Goal: Task Accomplishment & Management: Complete application form

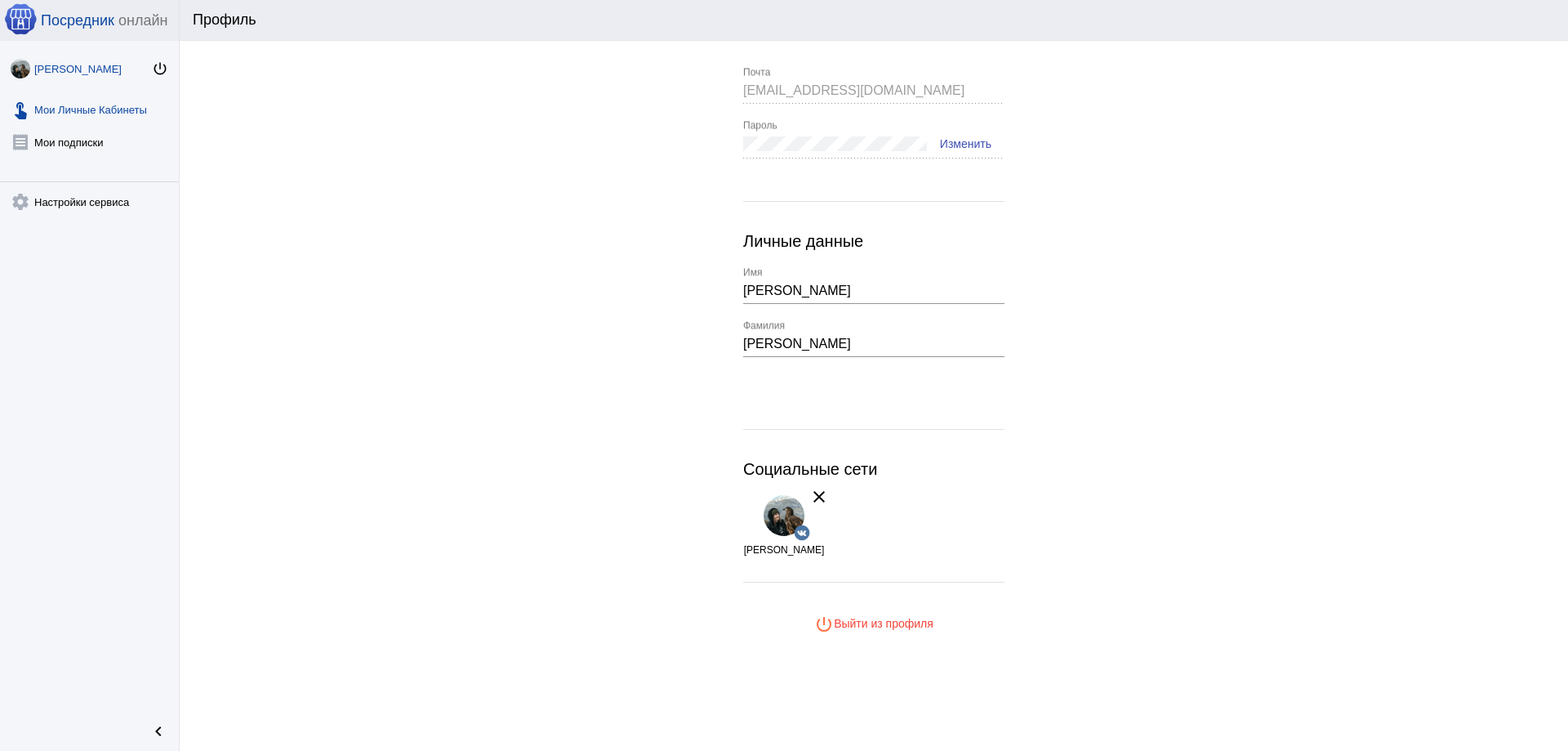
click at [93, 105] on link "touch_app Мои Личные Кабинеты" at bounding box center [89, 106] width 179 height 33
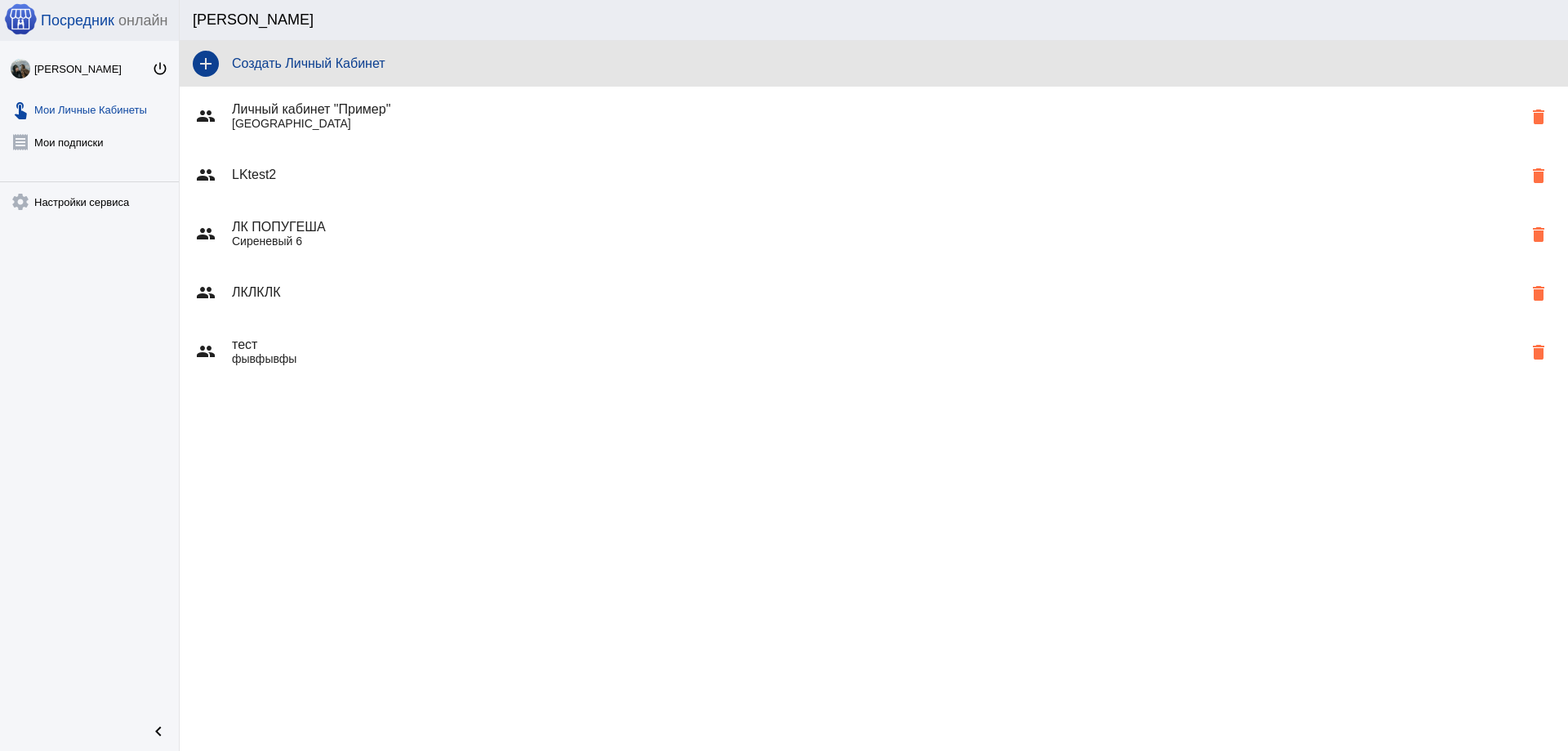
click at [275, 48] on div "add Создать Личный Кабинет" at bounding box center [873, 63] width 1388 height 45
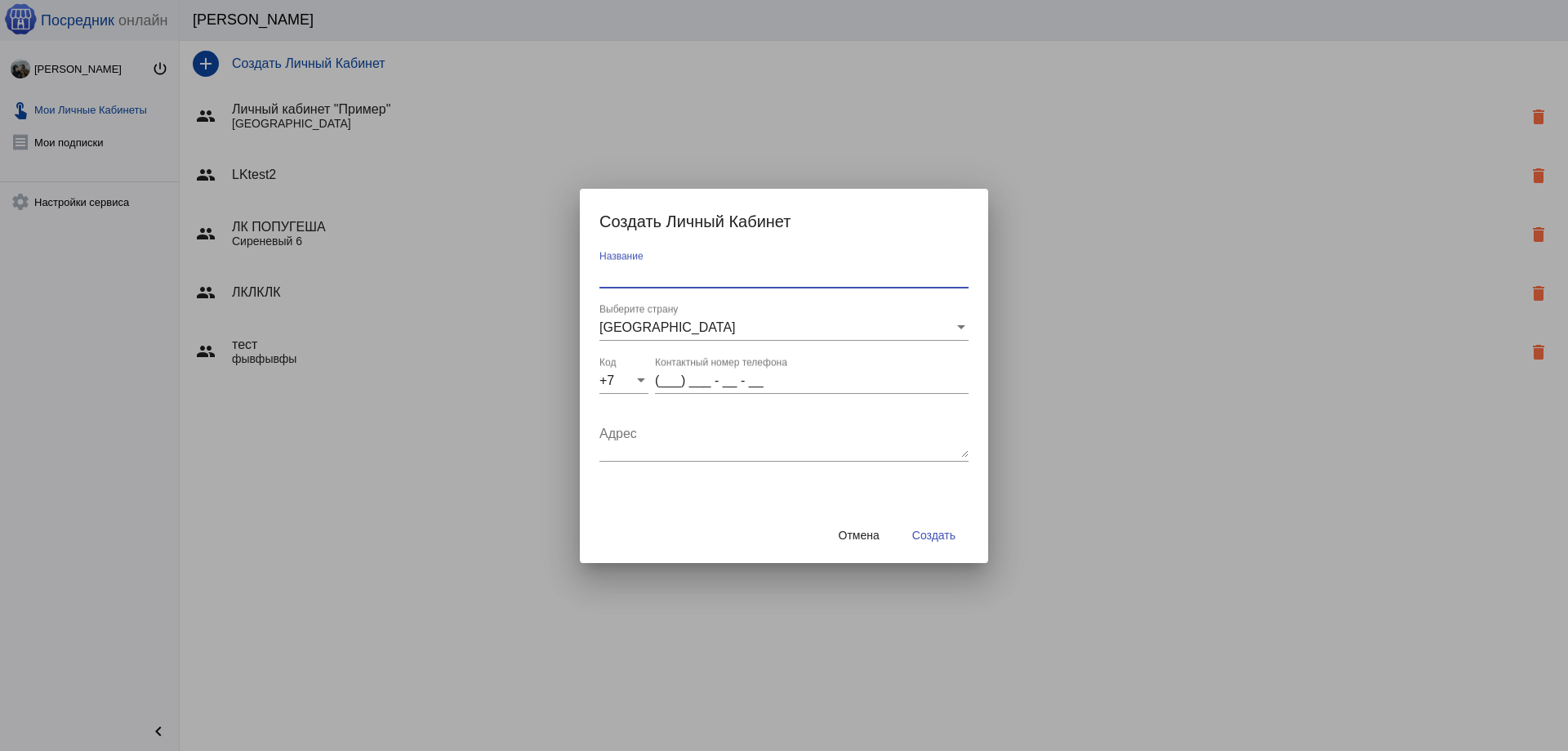
click at [638, 269] on input "Название" at bounding box center [784, 274] width 370 height 15
type input "1"
click at [658, 438] on textarea "Адрес" at bounding box center [784, 441] width 370 height 33
click at [669, 371] on div "(___) ___ - __ - __ Контактный номер телефона" at bounding box center [812, 375] width 313 height 37
click at [671, 380] on input "(___) ___ - __ - __" at bounding box center [812, 380] width 313 height 15
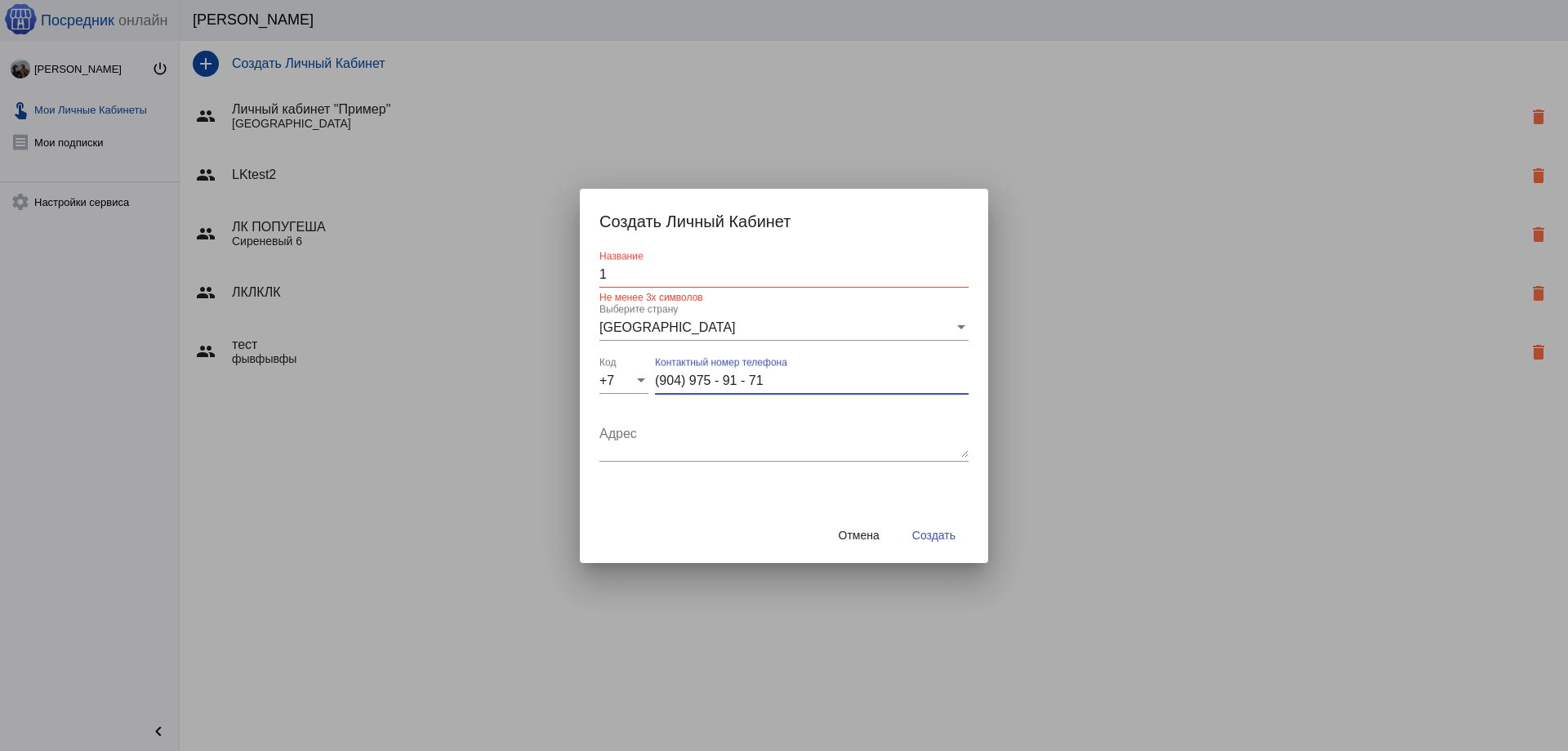
type input "(904) 975 - 91 - 71"
click at [645, 274] on input "1" at bounding box center [784, 274] width 370 height 15
type input "111"
click at [930, 539] on span "Создать" at bounding box center [934, 535] width 44 height 13
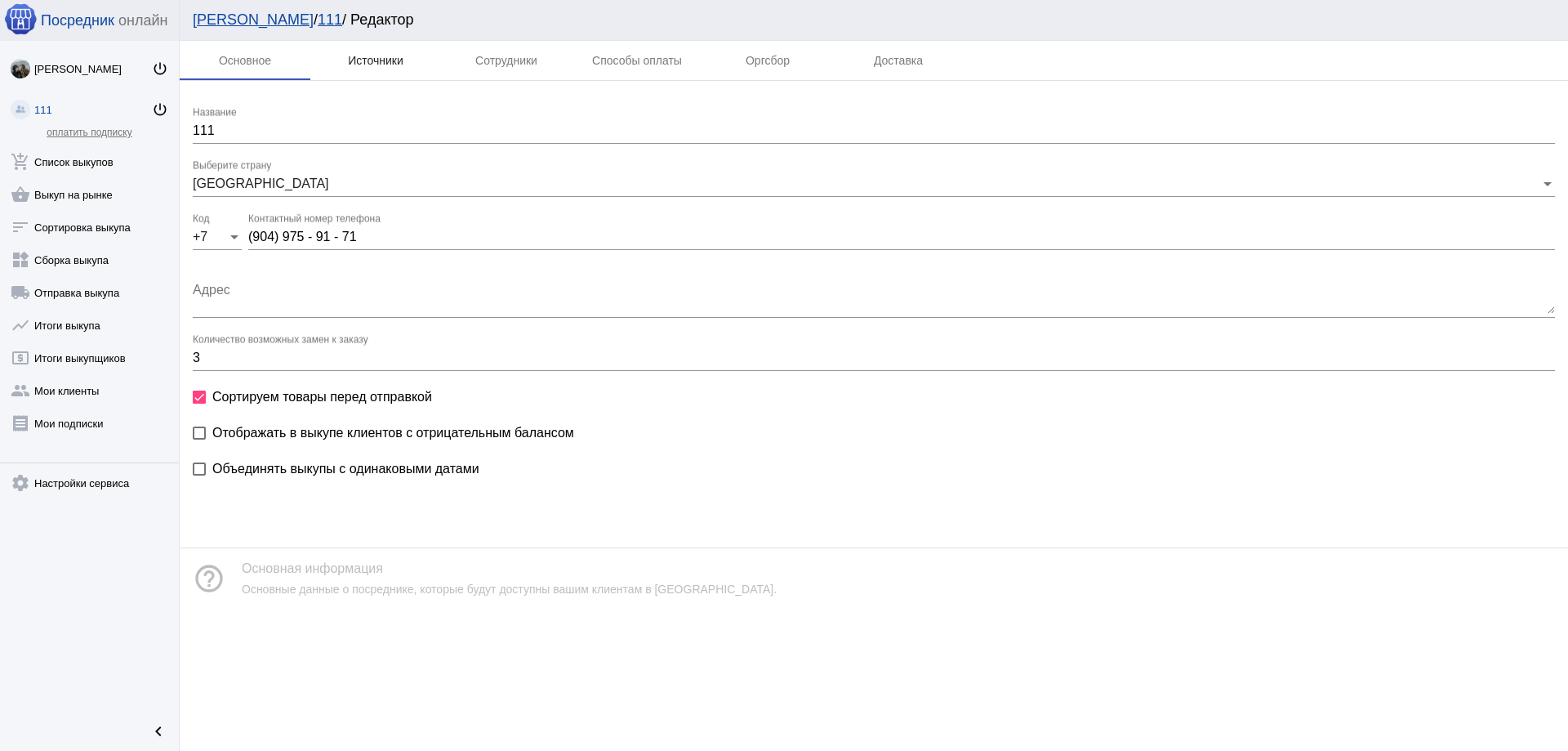
click at [394, 54] on div "Источники" at bounding box center [376, 61] width 55 height 13
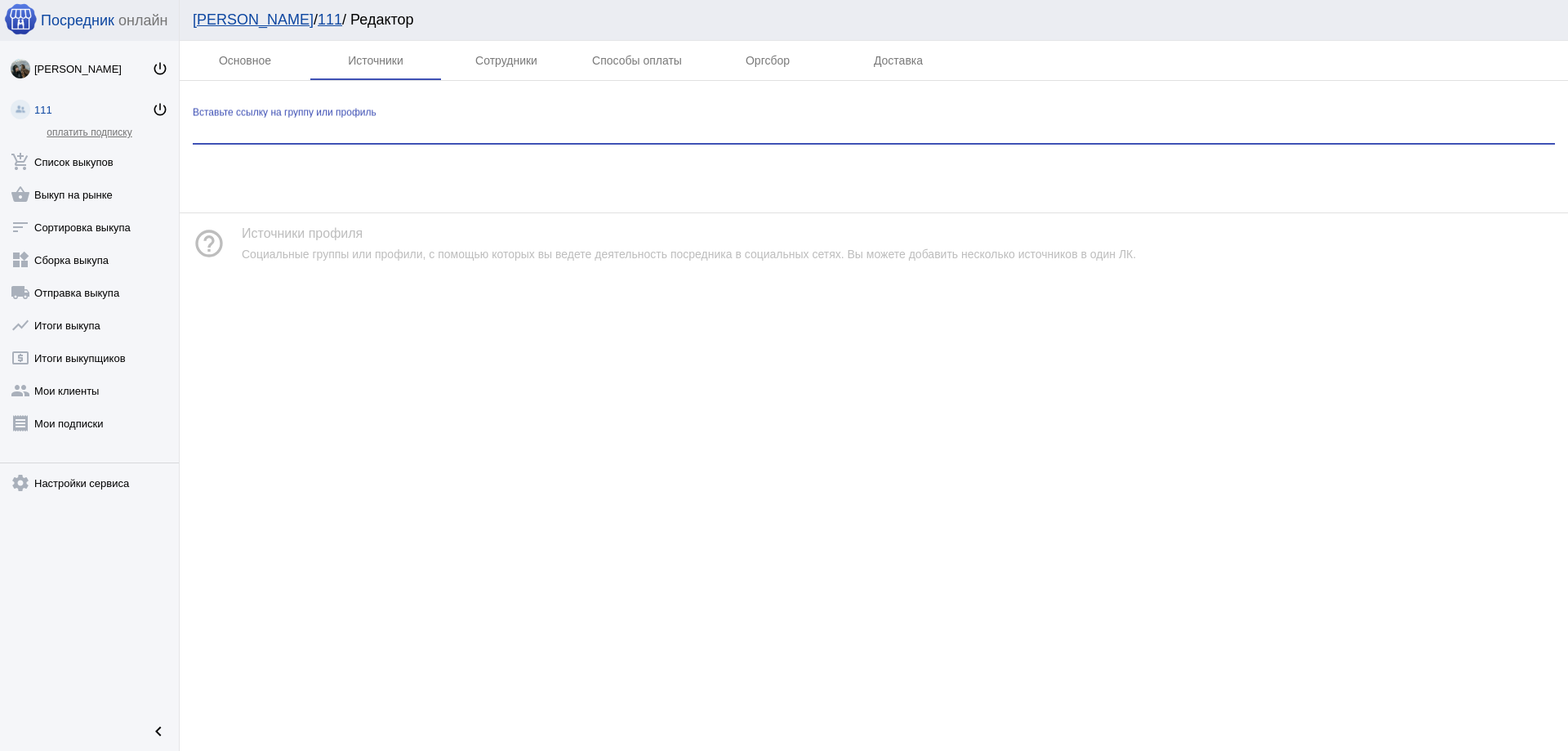
click at [547, 124] on input "Вставьте ссылку на группу или профиль" at bounding box center [873, 131] width 1362 height 15
paste input "[URL][DOMAIN_NAME]"
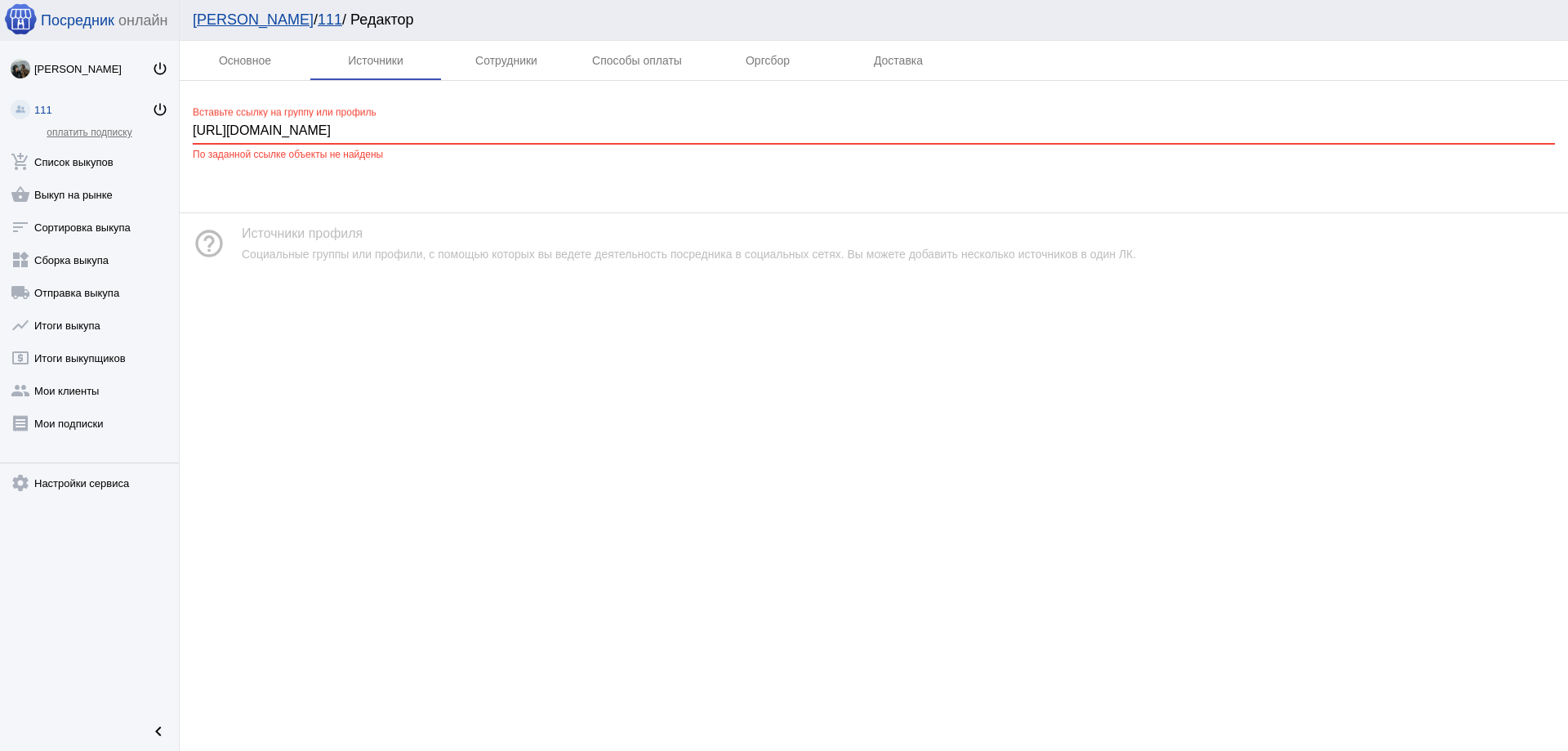
drag, startPoint x: 492, startPoint y: 126, endPoint x: 369, endPoint y: 124, distance: 123.0
click at [369, 124] on input "[URL][DOMAIN_NAME]" at bounding box center [873, 131] width 1362 height 15
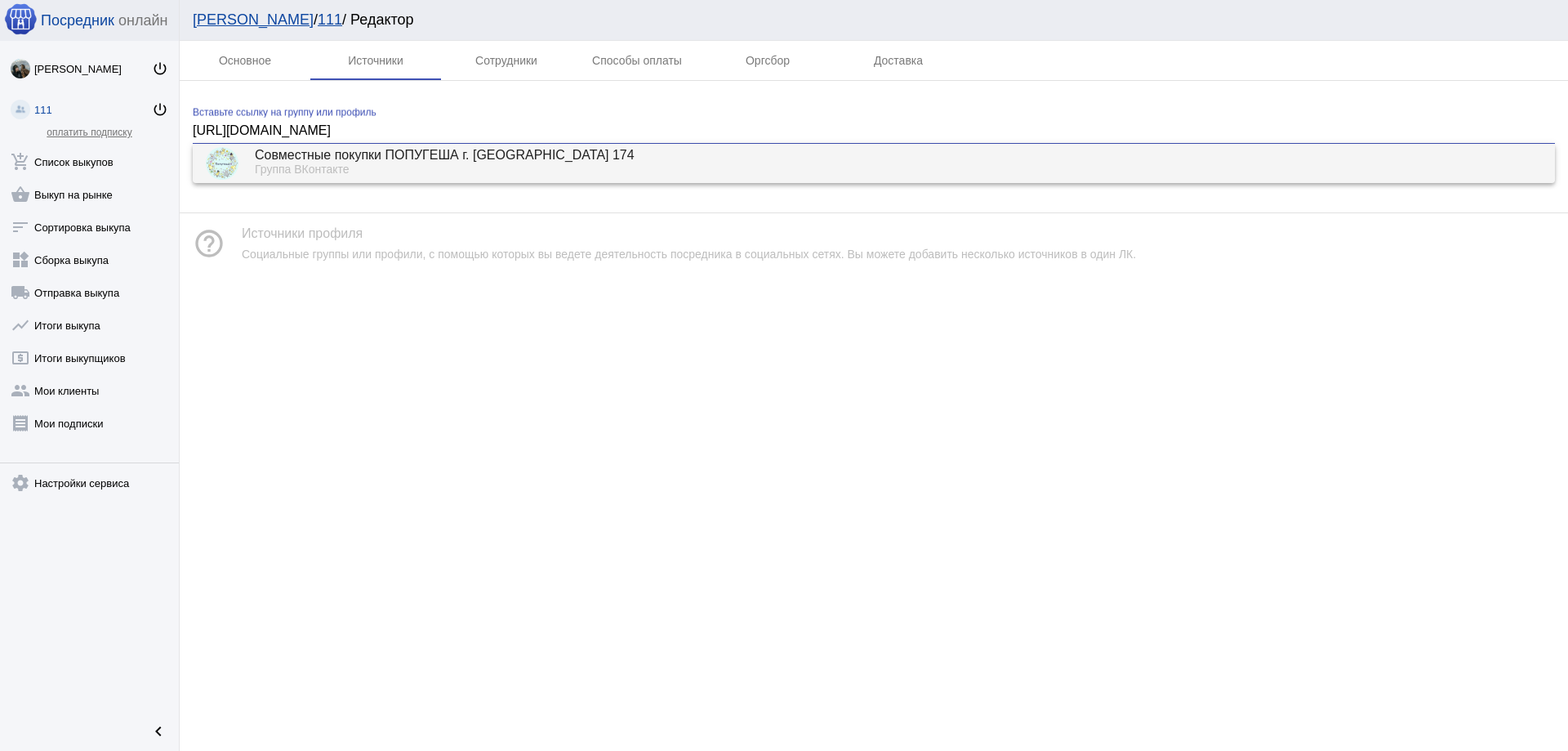
type input "[URL][DOMAIN_NAME]"
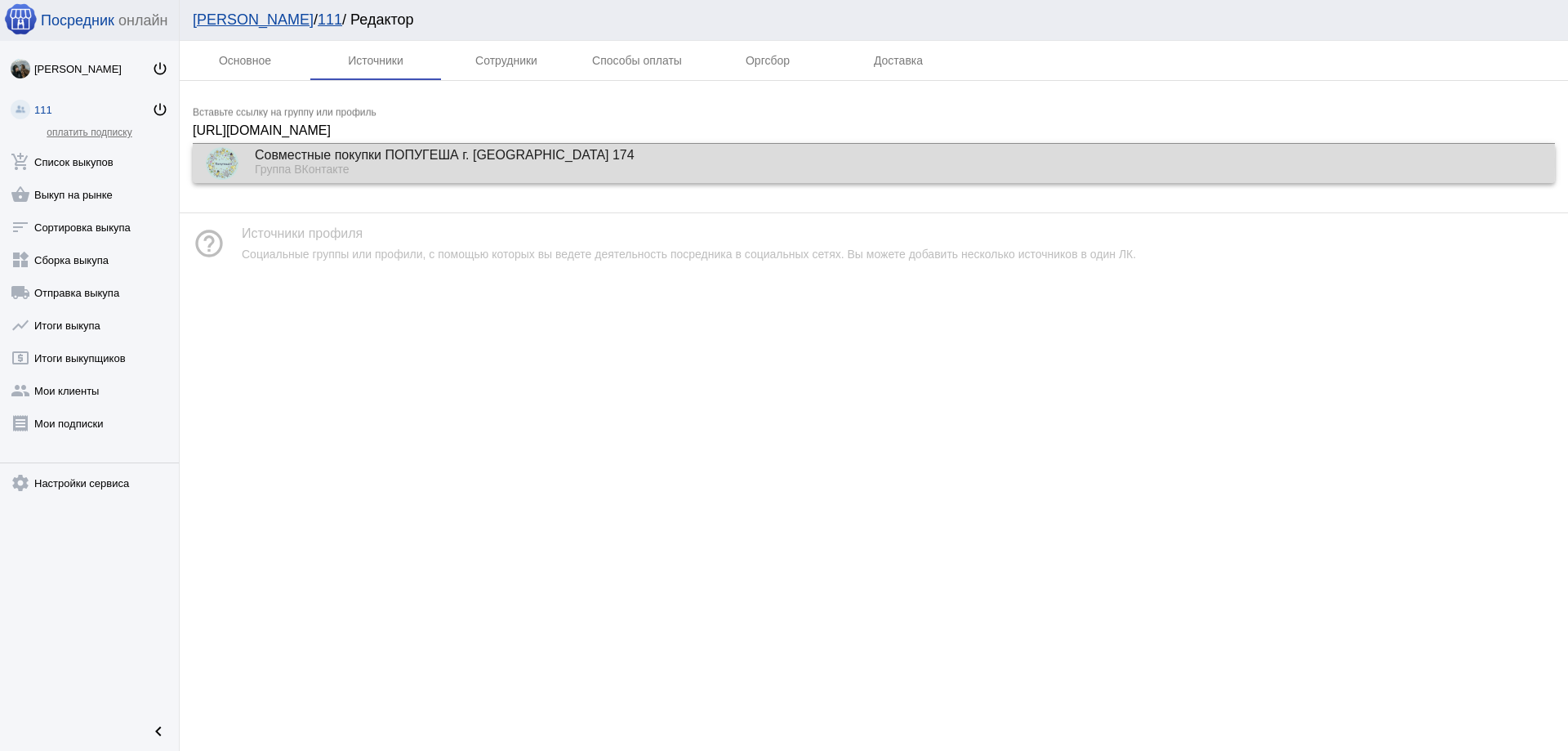
click at [419, 163] on div "Группа ВКонтакте" at bounding box center [898, 170] width 1288 height 15
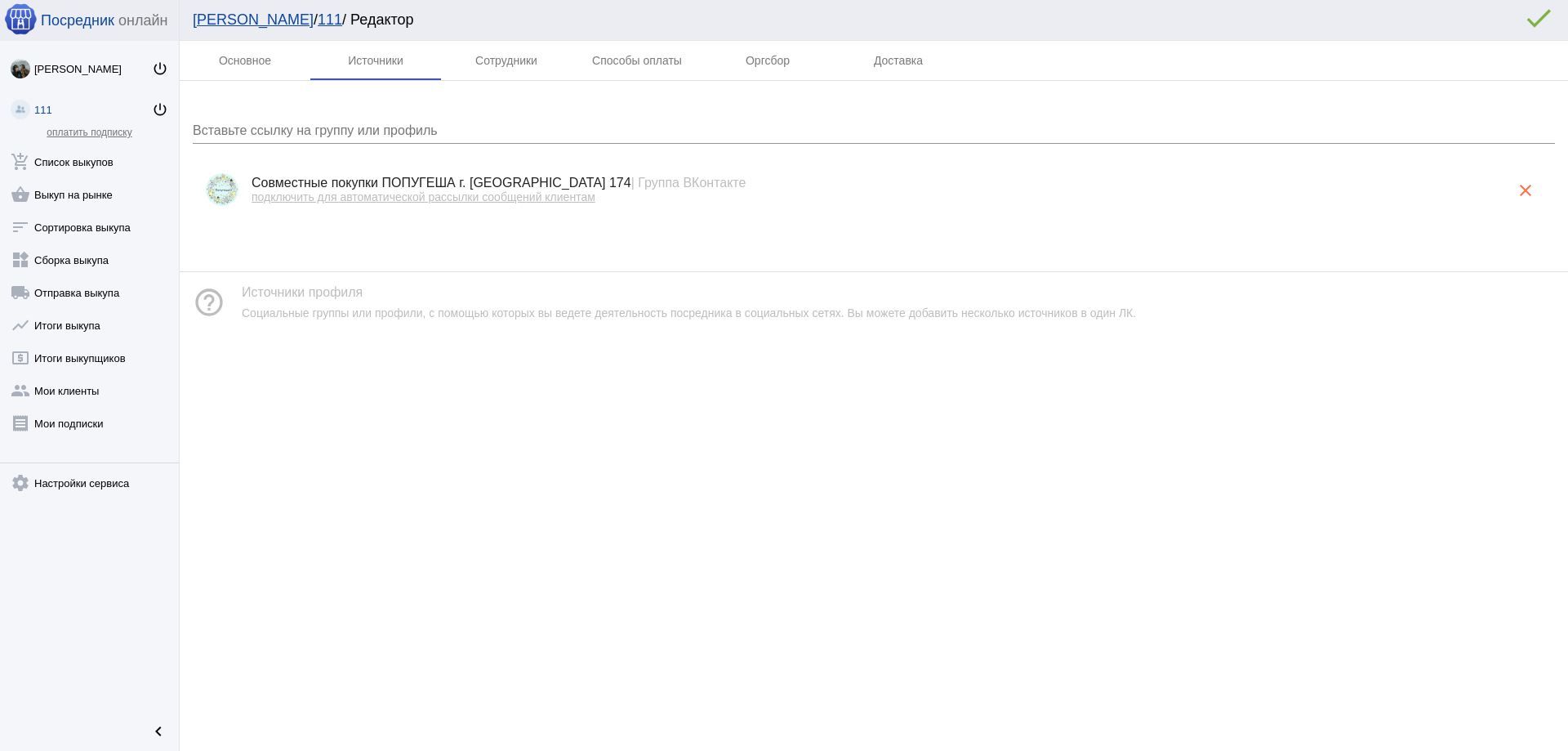
click at [434, 197] on span "подключить для автоматической рассылки сообщений клиентам" at bounding box center [424, 197] width 344 height 13
click at [385, 200] on link "нажмите, чтобы установить ЛК в свою группу" at bounding box center [372, 197] width 241 height 13
